Goal: Find specific page/section: Find specific page/section

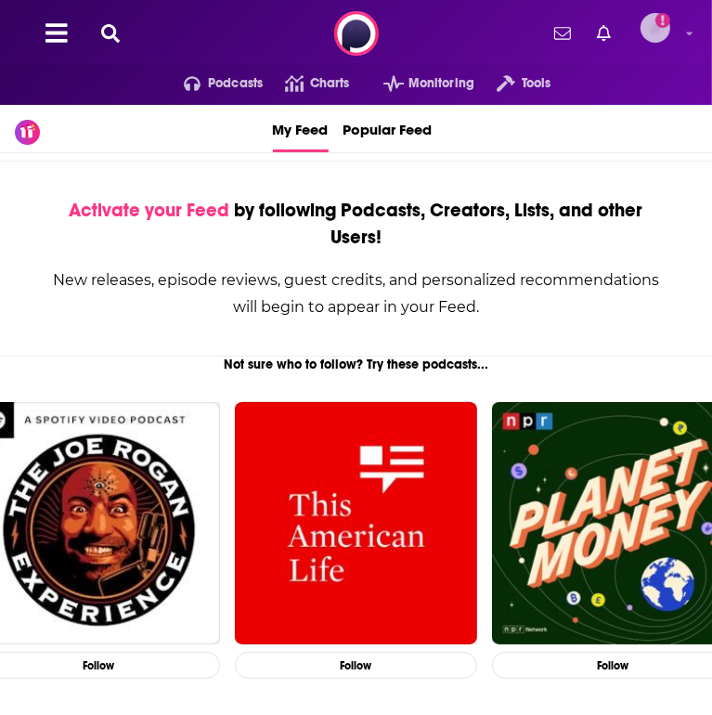
click at [670, 41] on img "Logged in as eringalloway" at bounding box center [656, 28] width 30 height 30
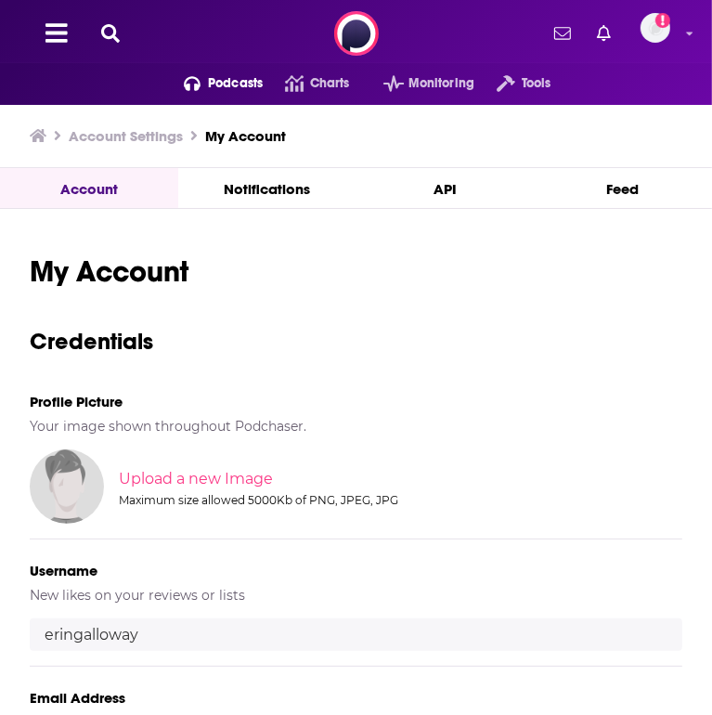
click at [208, 85] on span "Podcasts" at bounding box center [235, 84] width 55 height 26
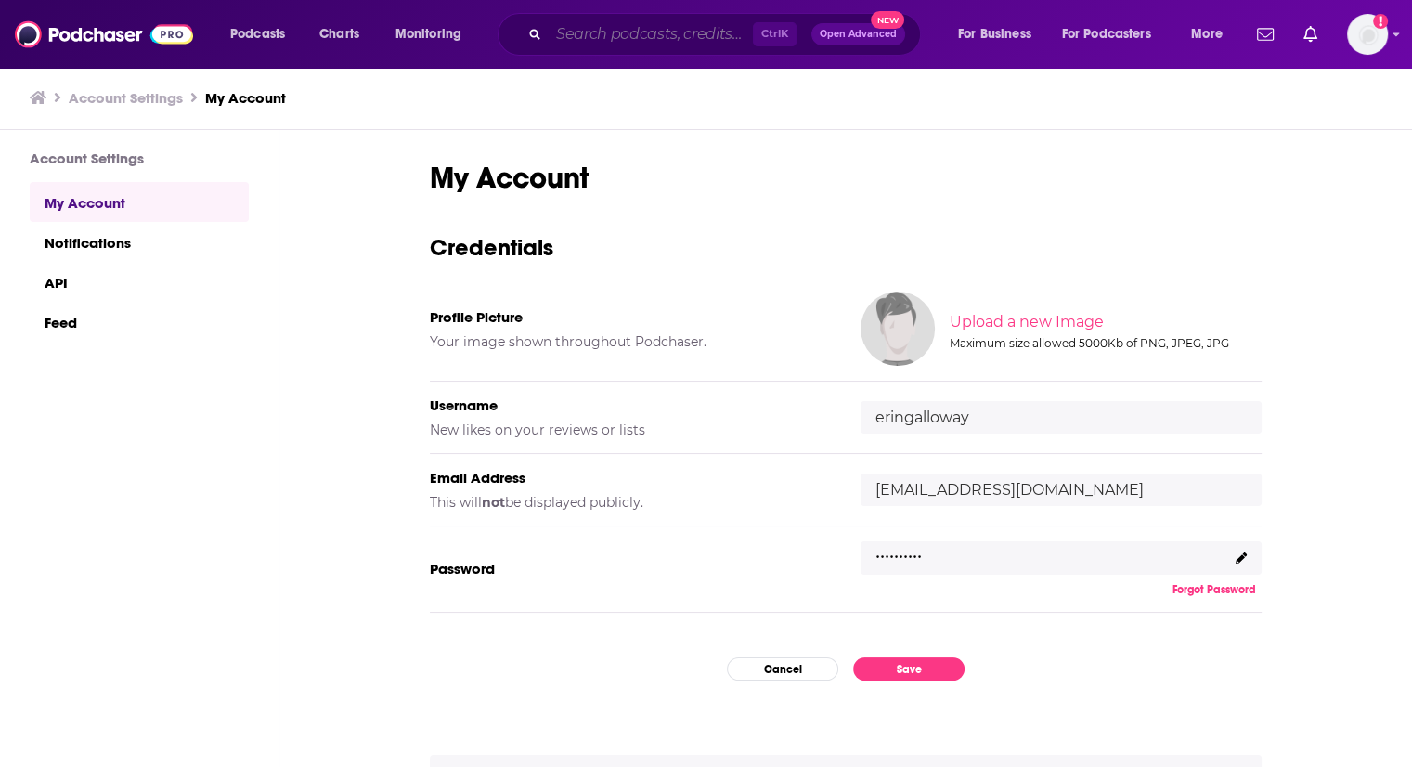
click at [654, 23] on input "Search podcasts, credits, & more..." at bounding box center [651, 35] width 204 height 30
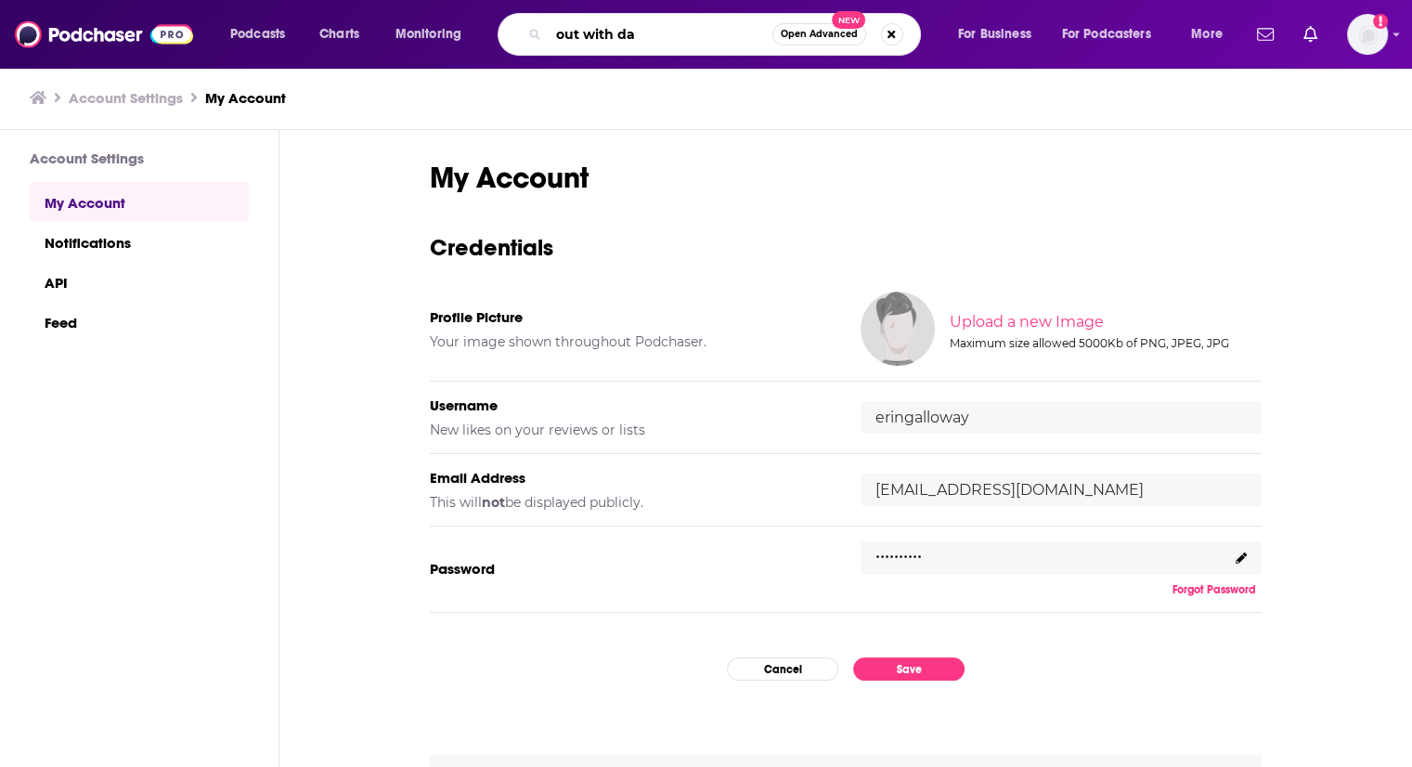
type input "out with [PERSON_NAME]"
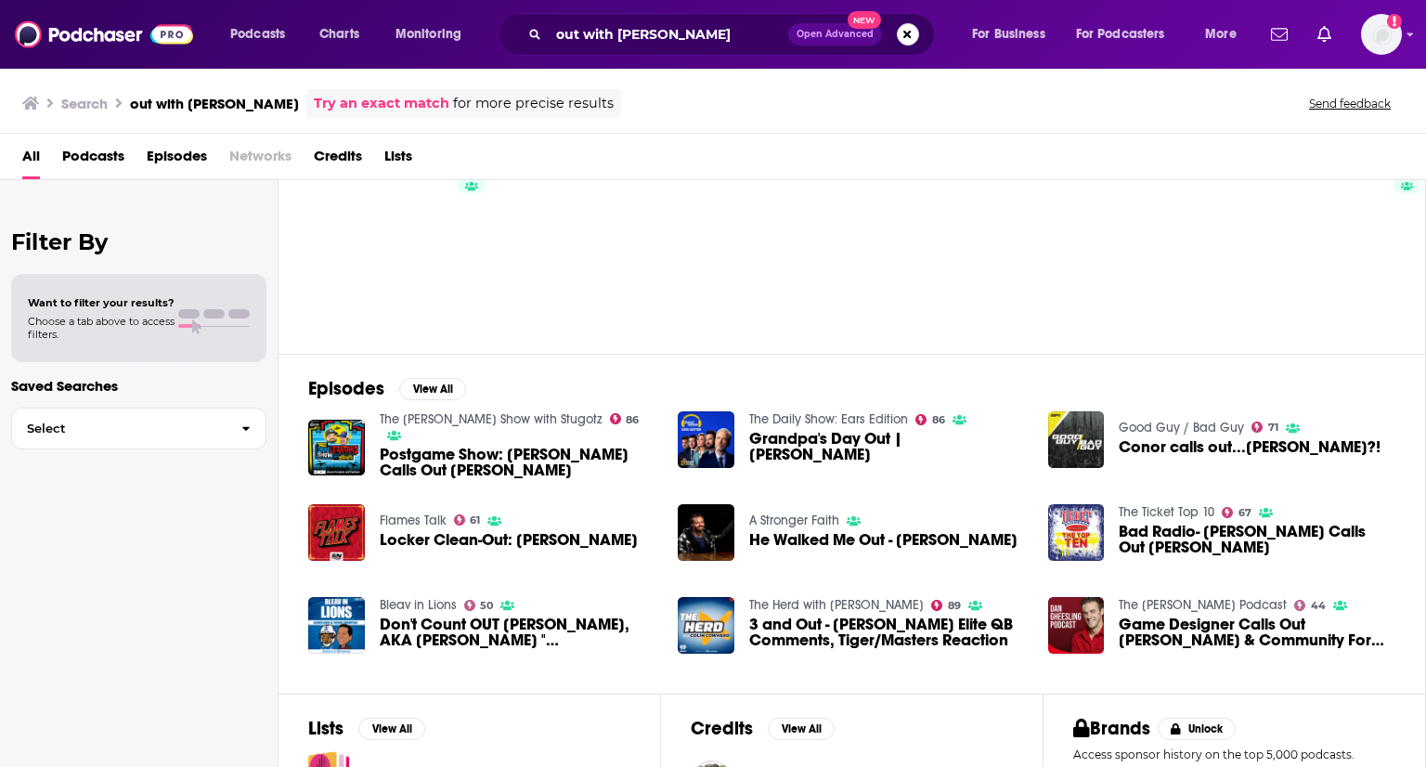
scroll to position [281, 0]
